Goal: Task Accomplishment & Management: Manage account settings

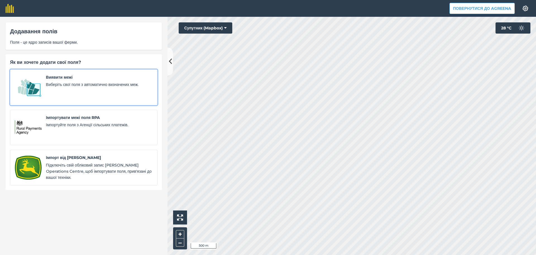
click at [97, 91] on div "Виявити межі Виберіть свої поля з автоматично визначених меж." at bounding box center [99, 87] width 107 height 26
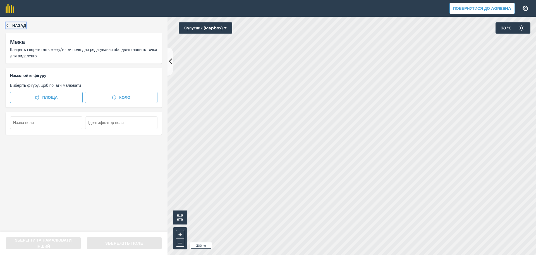
click at [15, 25] on span "Назад" at bounding box center [19, 25] width 14 height 6
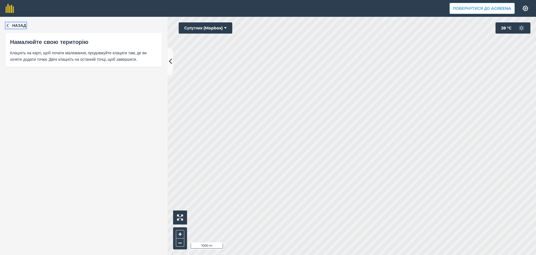
click at [10, 25] on button "Назад" at bounding box center [16, 25] width 21 height 6
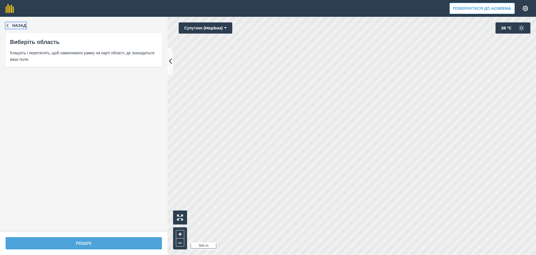
click at [9, 23] on icon "button" at bounding box center [8, 25] width 4 height 4
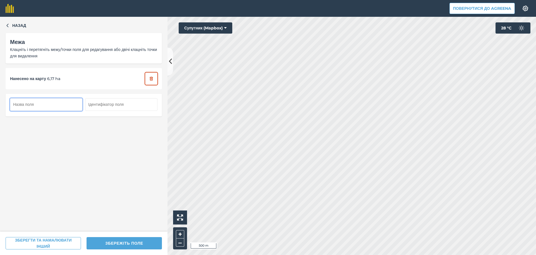
click at [148, 78] on button "button" at bounding box center [151, 78] width 12 height 12
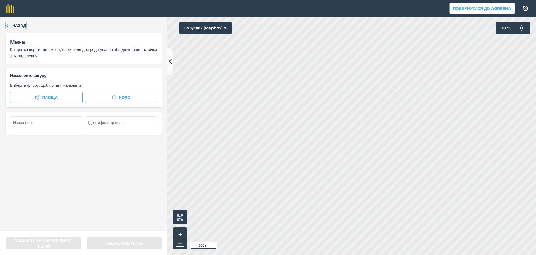
click at [15, 26] on span "Назад" at bounding box center [19, 25] width 14 height 6
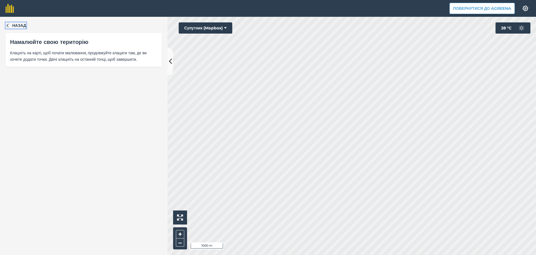
click at [14, 28] on span "Назад" at bounding box center [19, 25] width 14 height 6
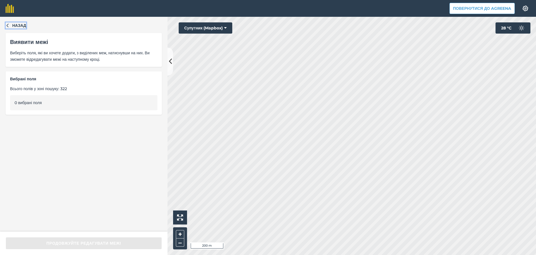
click at [23, 27] on span "Назад" at bounding box center [19, 25] width 14 height 6
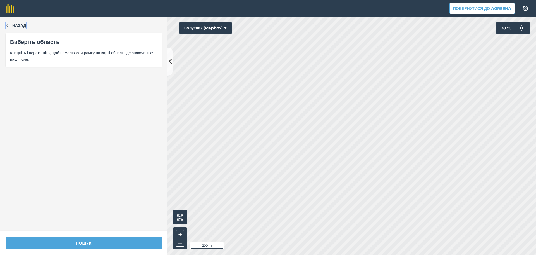
click at [18, 25] on span "Назад" at bounding box center [19, 25] width 14 height 6
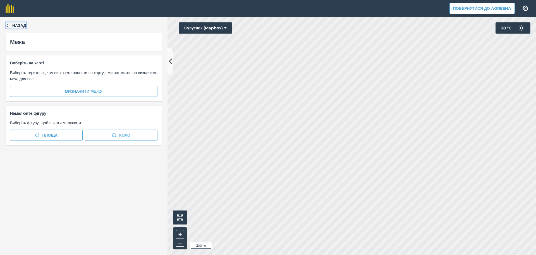
click at [11, 25] on button "Назад" at bounding box center [16, 25] width 21 height 6
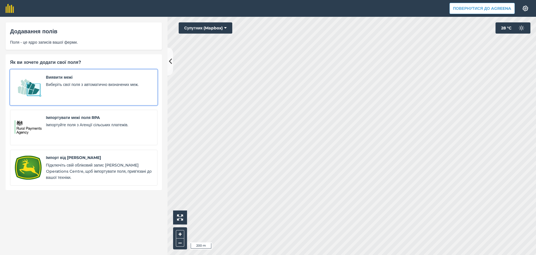
click at [78, 87] on span "Виберіть свої поля з автоматично визначених меж." at bounding box center [99, 84] width 107 height 6
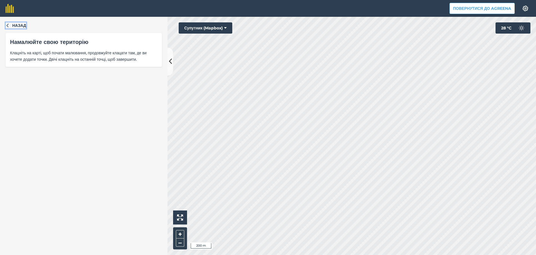
click at [16, 26] on span "Назад" at bounding box center [19, 25] width 14 height 6
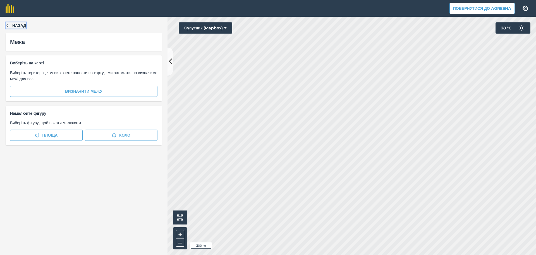
click at [12, 25] on button "Назад" at bounding box center [16, 25] width 21 height 6
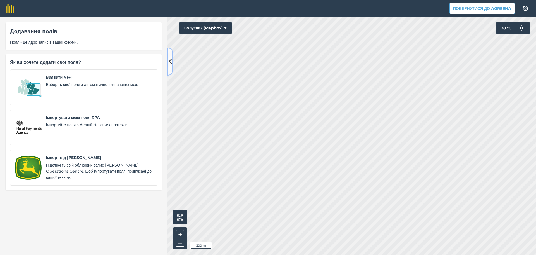
click at [169, 60] on icon at bounding box center [170, 61] width 3 height 10
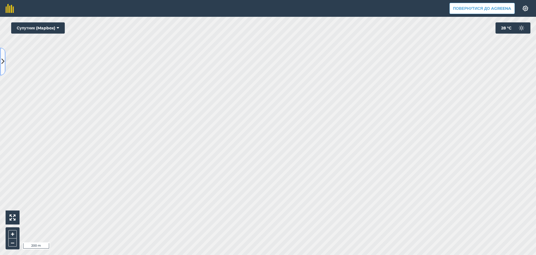
click at [1, 57] on icon at bounding box center [2, 61] width 3 height 10
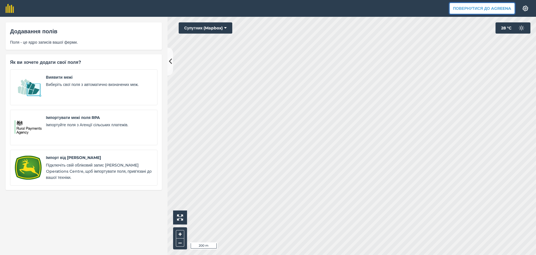
click at [494, 6] on button "Повернутися до Agreena" at bounding box center [482, 8] width 65 height 11
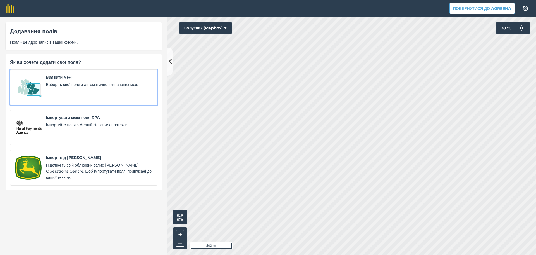
click at [84, 88] on div "Виявити межі Виберіть свої поля з автоматично визначених меж." at bounding box center [99, 87] width 107 height 26
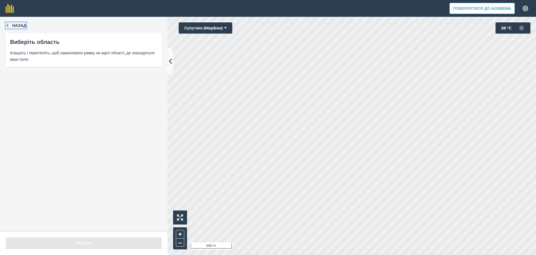
click at [14, 25] on span "Назад" at bounding box center [19, 25] width 14 height 6
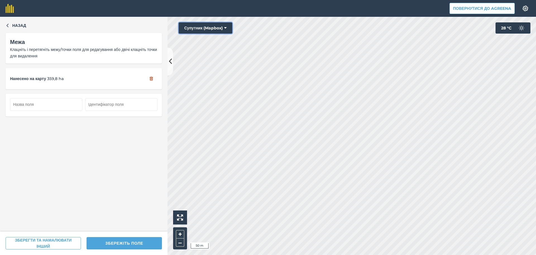
click at [213, 27] on button "Супутник (Mapbox)" at bounding box center [206, 27] width 54 height 11
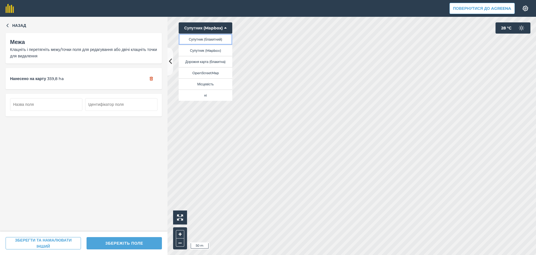
click at [210, 38] on button "Супутник (блакитний)" at bounding box center [206, 39] width 54 height 11
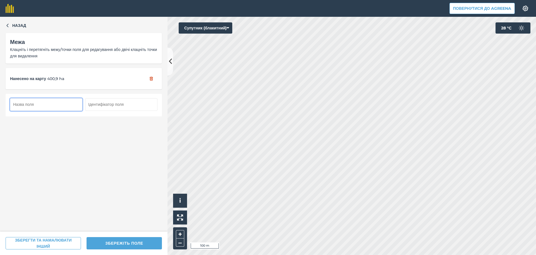
click at [55, 103] on input "text" at bounding box center [46, 104] width 72 height 12
type input "5"
type input "75"
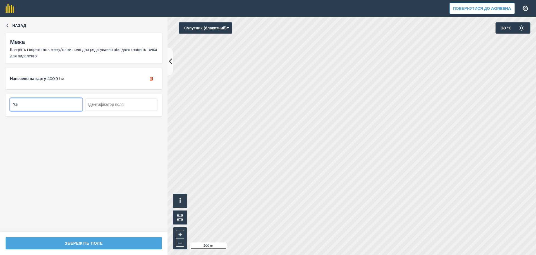
click at [24, 104] on input "75" at bounding box center [46, 104] width 72 height 12
type input "7"
type input "85"
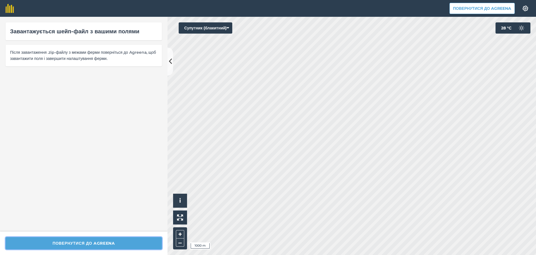
click at [101, 242] on button "Повернутися до Agreena" at bounding box center [84, 243] width 156 height 12
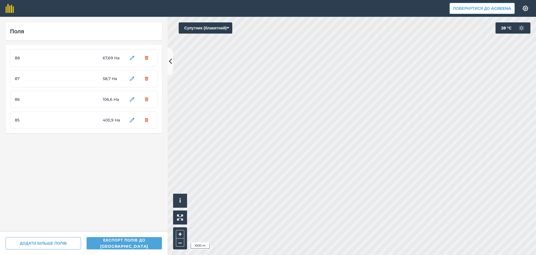
click at [97, 118] on div "85 400,9 Ha" at bounding box center [84, 119] width 148 height 17
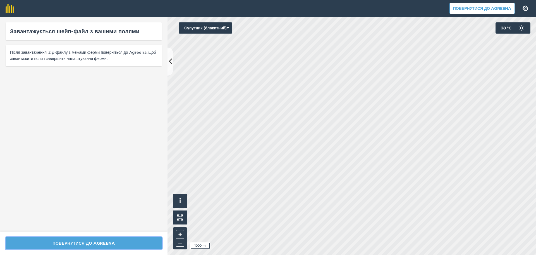
click at [86, 243] on button "Повернутися до Agreena" at bounding box center [84, 243] width 156 height 12
